Goal: Task Accomplishment & Management: Manage account settings

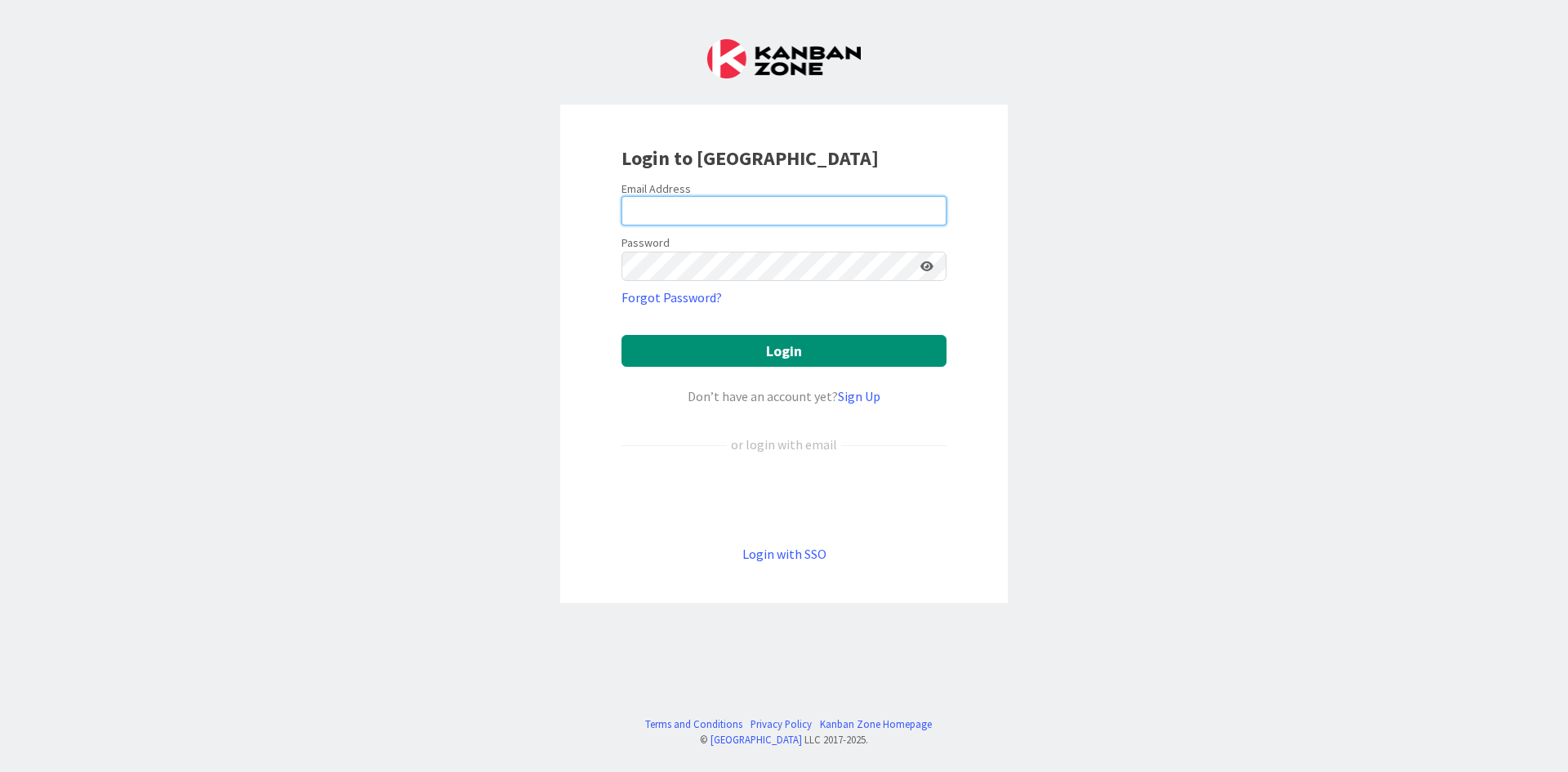
click at [657, 207] on input "email" at bounding box center [784, 210] width 325 height 29
type input "[EMAIL_ADDRESS][DOMAIN_NAME]"
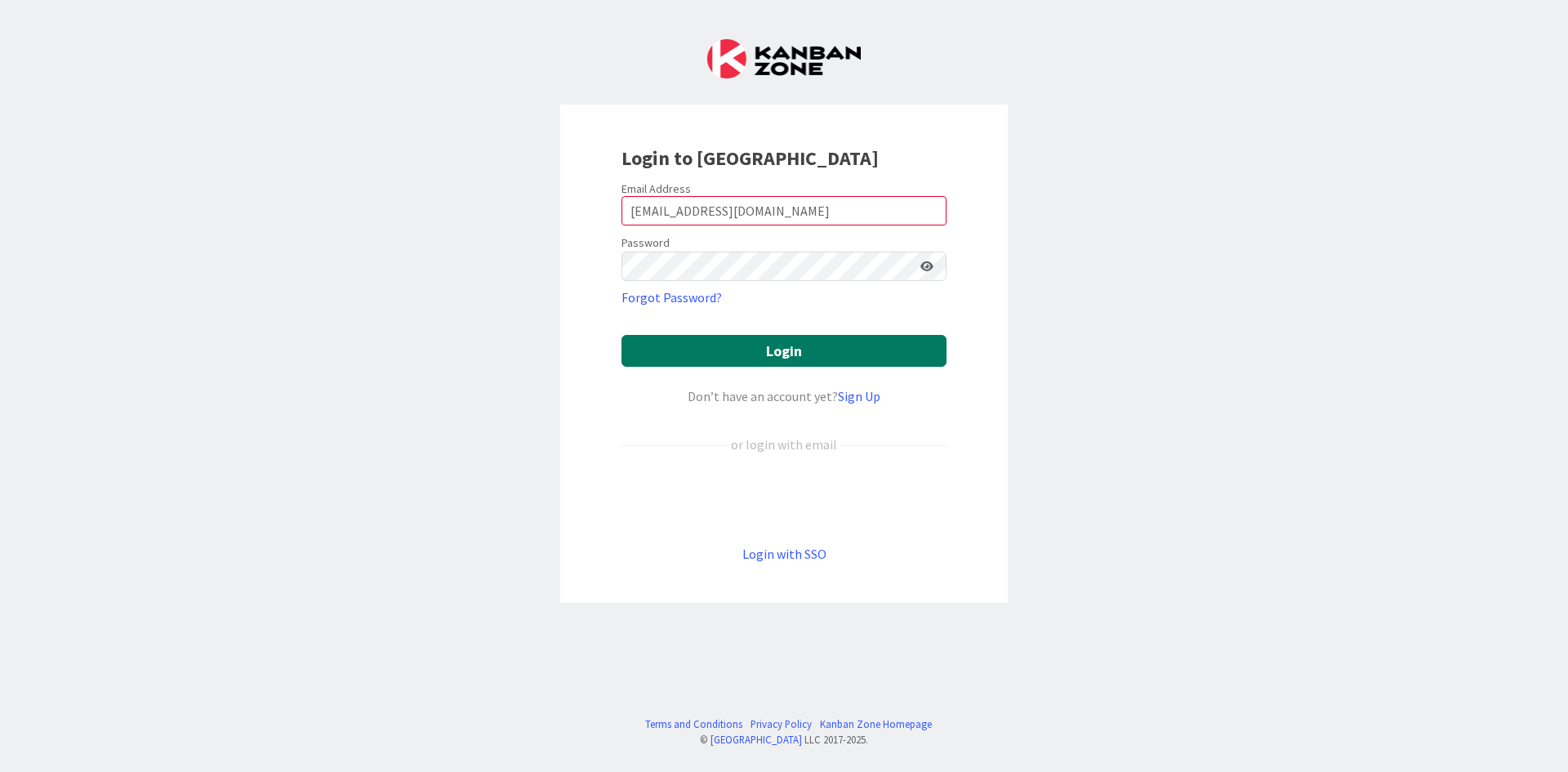
click at [865, 355] on button "Login" at bounding box center [784, 350] width 325 height 32
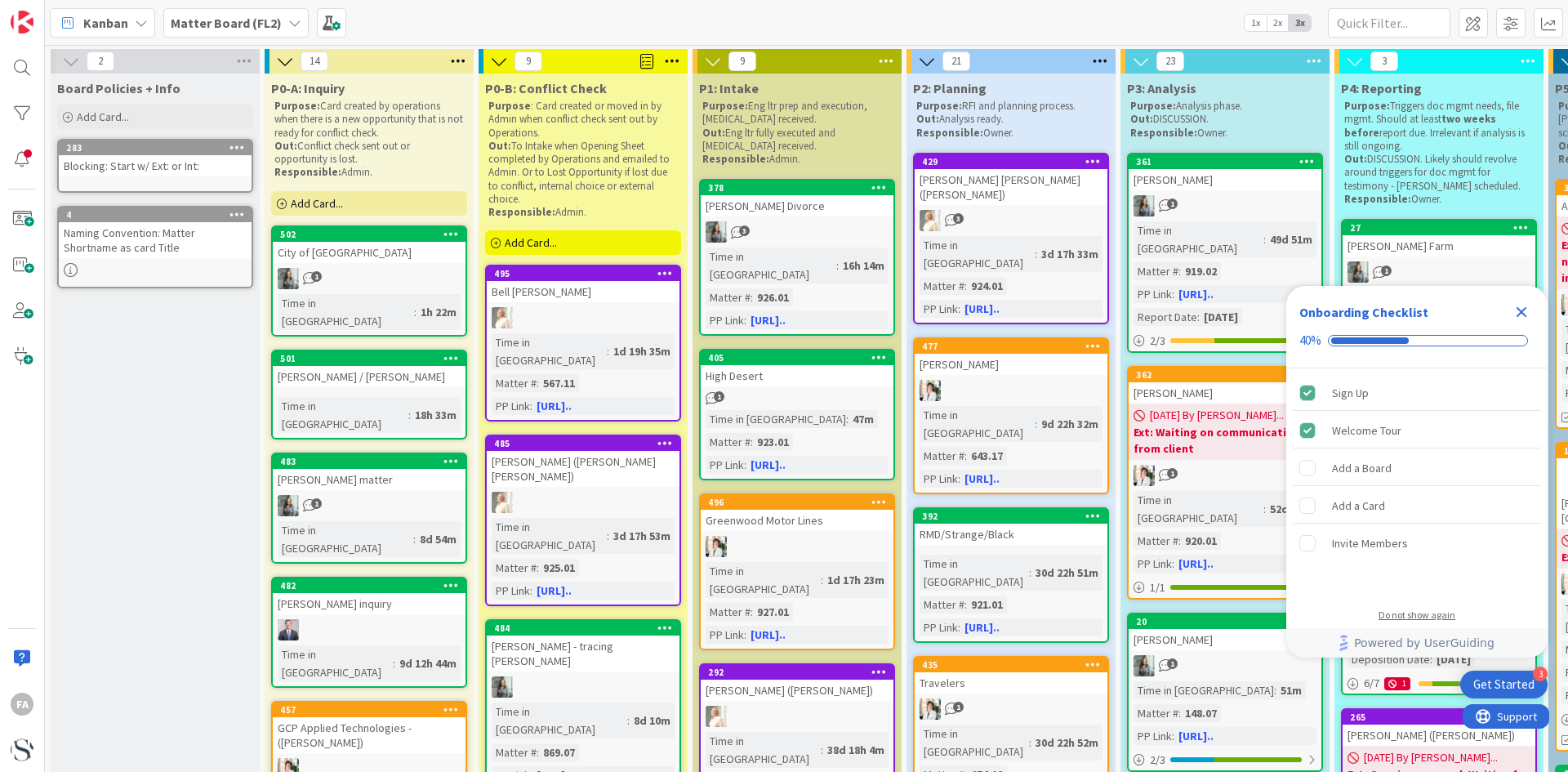
click at [1433, 613] on div "Do not show again" at bounding box center [1417, 615] width 76 height 13
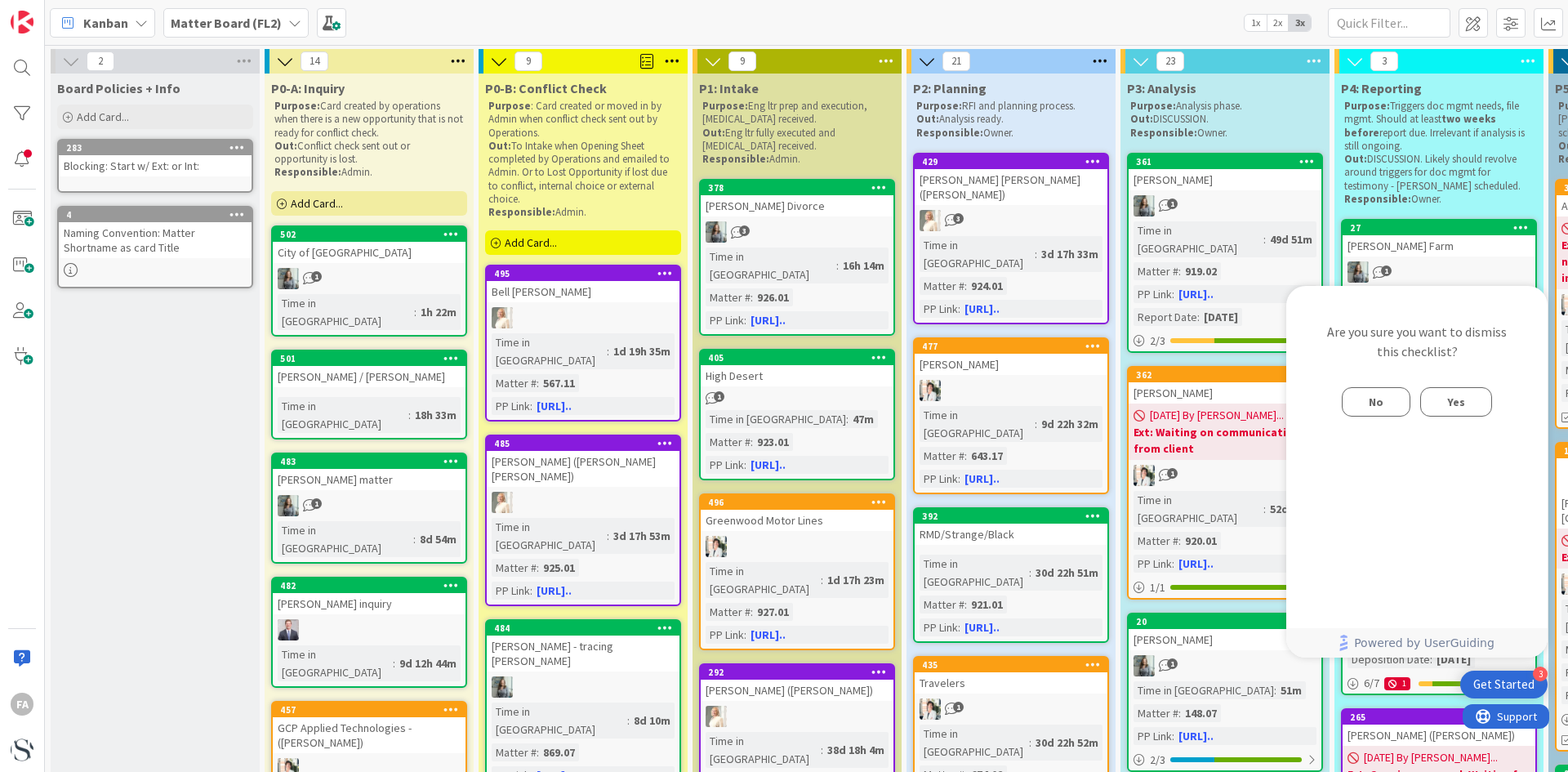
click at [1380, 405] on span "No" at bounding box center [1377, 402] width 15 height 20
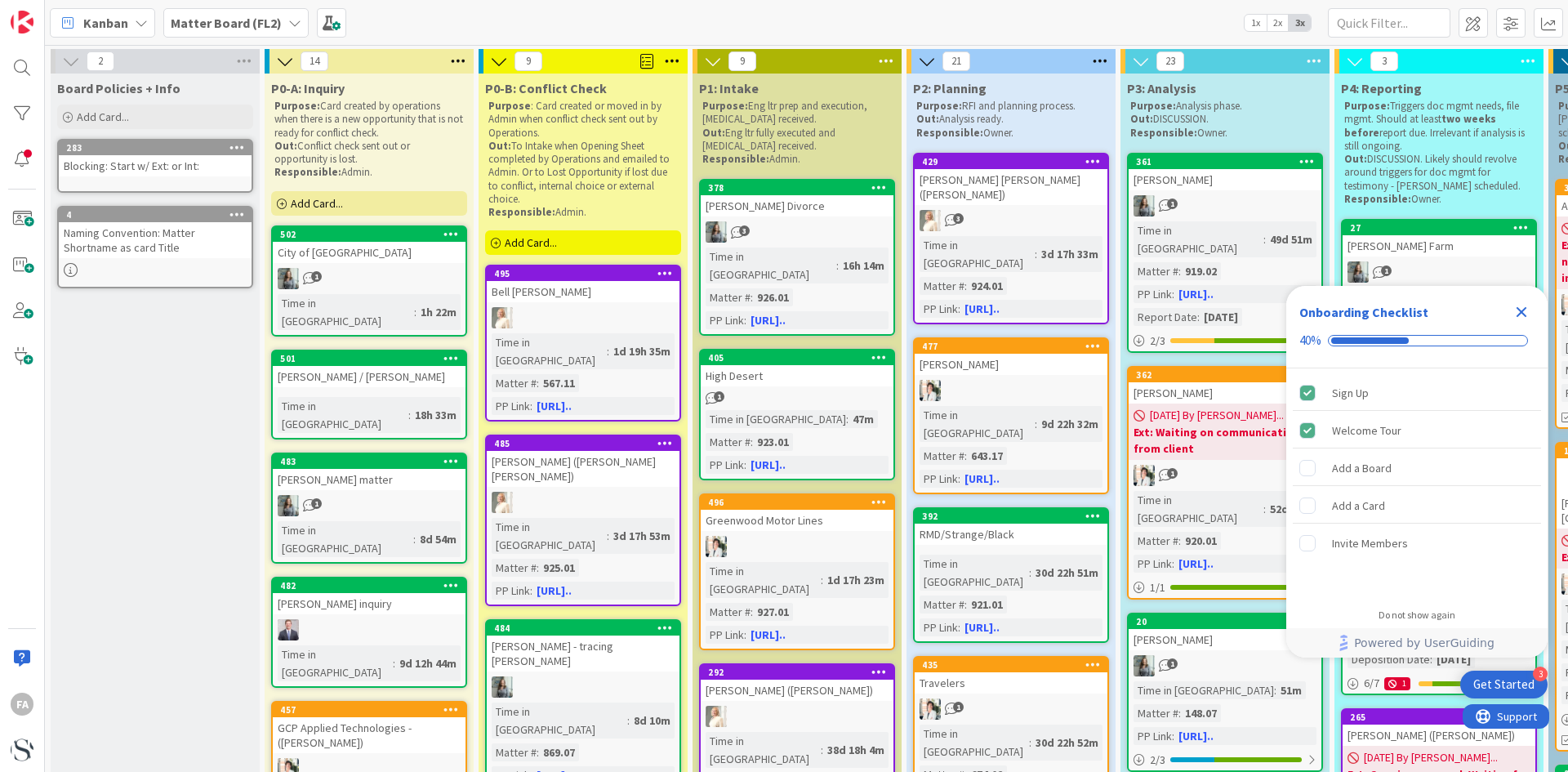
click at [1521, 312] on icon "Close Checklist" at bounding box center [1522, 312] width 11 height 11
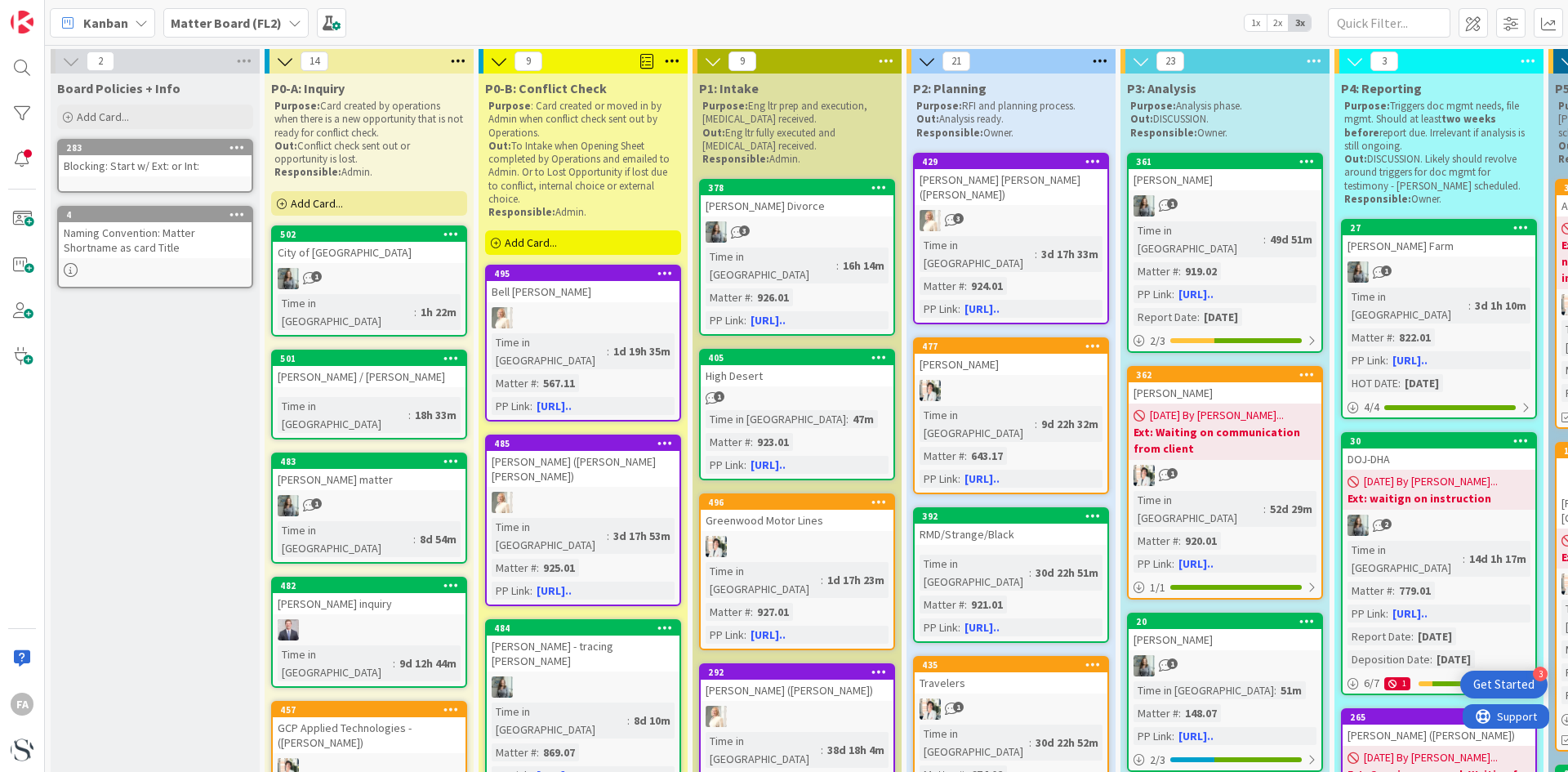
click at [1082, 15] on div "Kanban Matter Board (FL2) 1x 2x 3x" at bounding box center [806, 22] width 1523 height 45
click at [20, 699] on div "FA" at bounding box center [22, 704] width 23 height 23
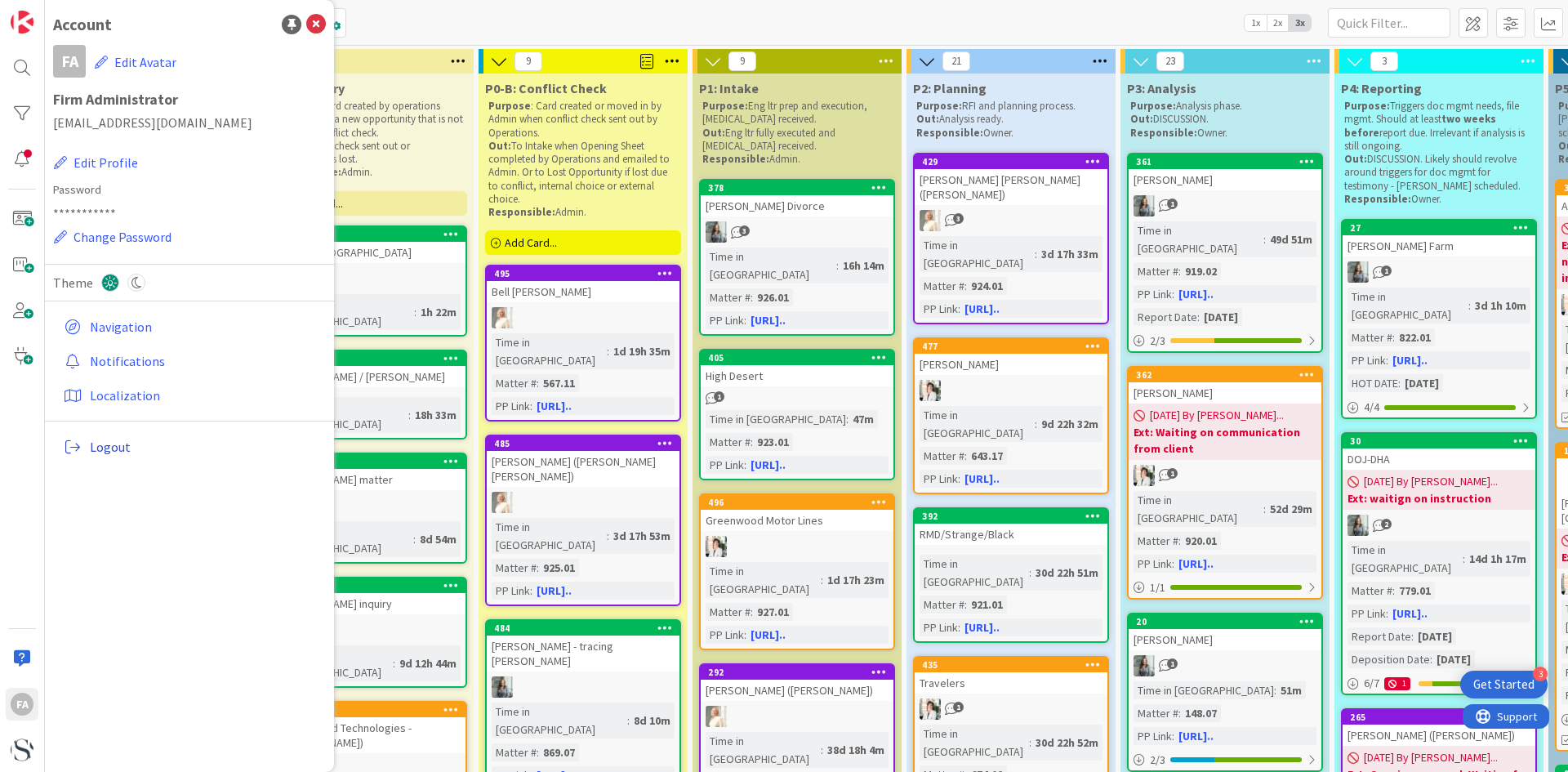
click at [112, 452] on span "Logout" at bounding box center [205, 447] width 229 height 20
